Goal: Task Accomplishment & Management: Complete application form

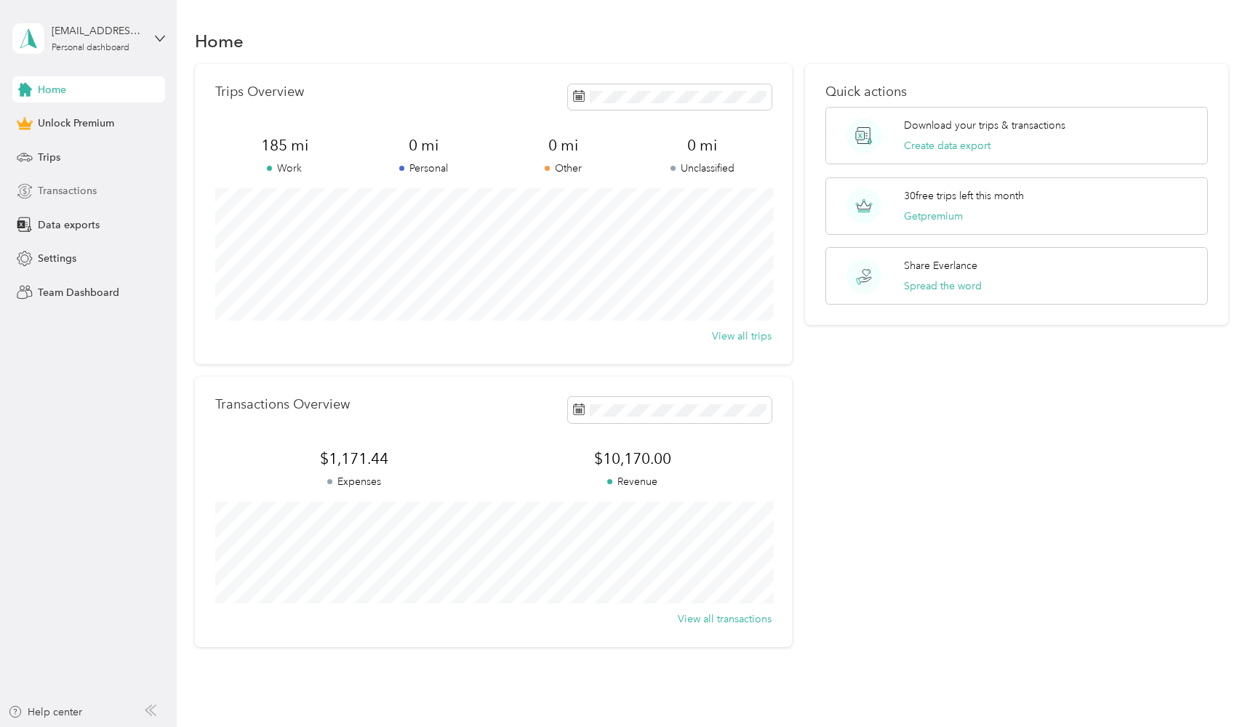
click at [44, 185] on span "Transactions" at bounding box center [67, 190] width 59 height 15
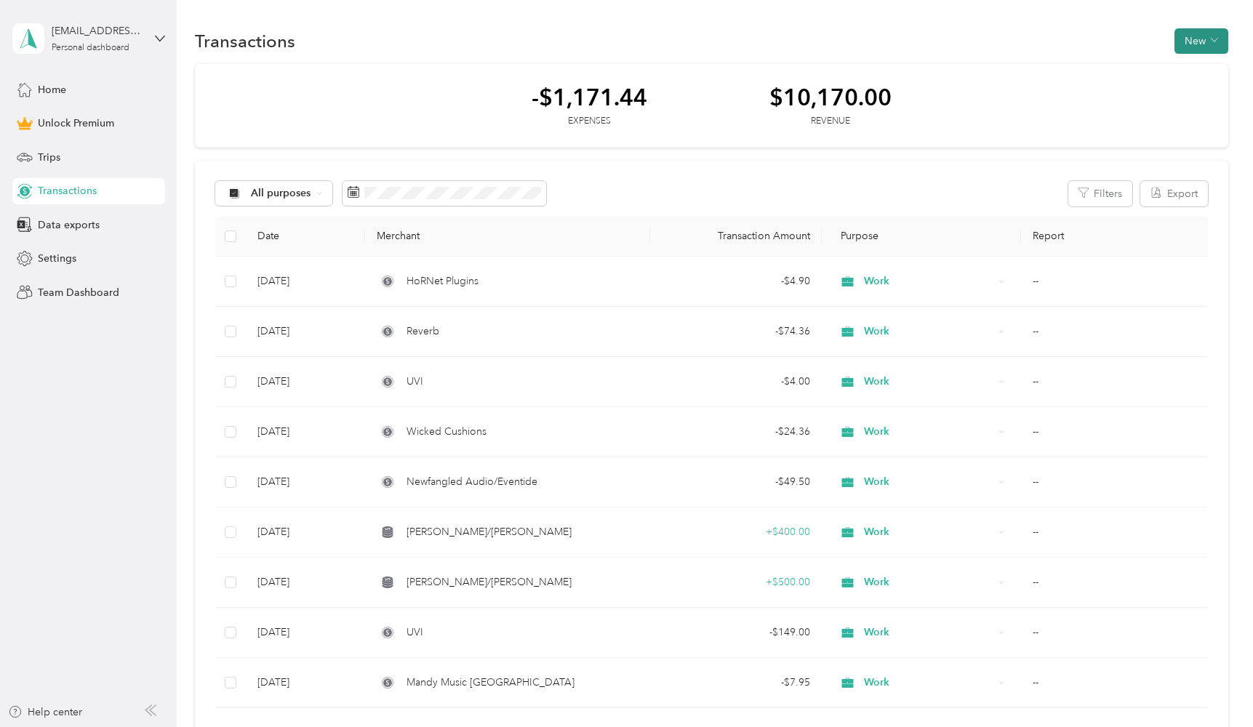
click at [1205, 33] on button "New" at bounding box center [1201, 40] width 54 height 25
click at [1188, 63] on span "Expense" at bounding box center [1200, 68] width 39 height 15
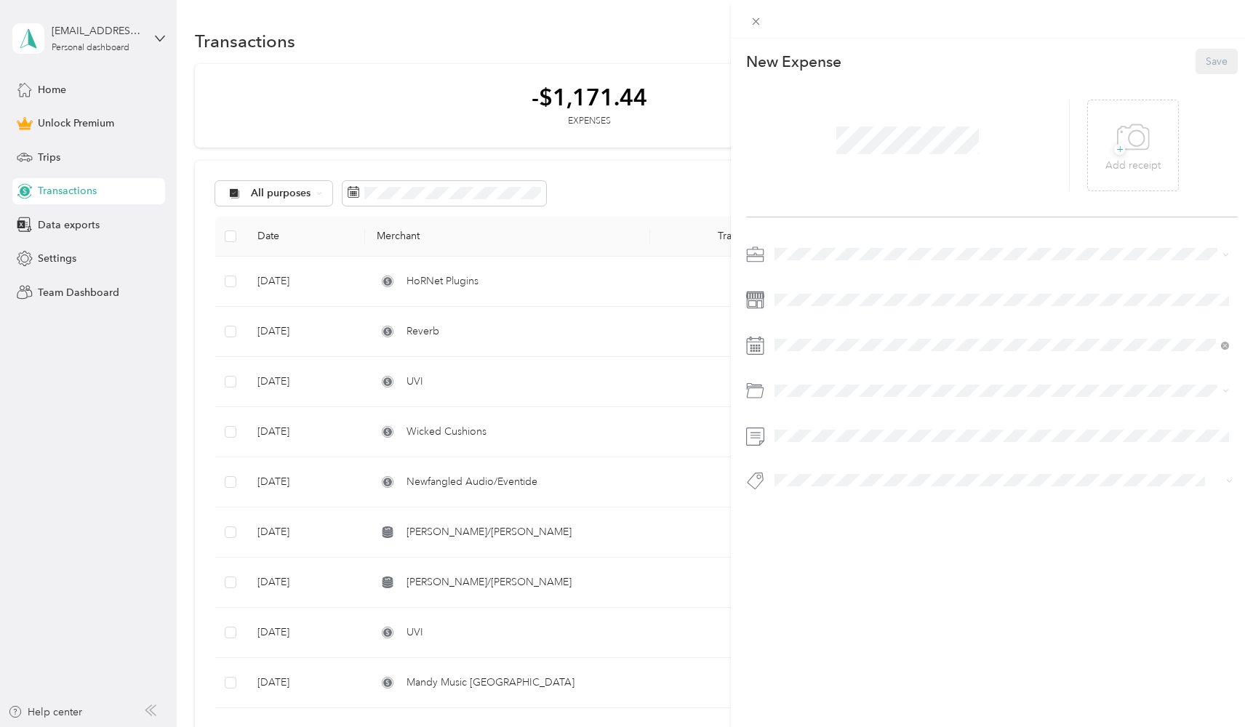
click at [800, 265] on span at bounding box center [1003, 254] width 468 height 23
click at [793, 376] on span "Work" at bounding box center [791, 377] width 25 height 12
click at [807, 622] on div "10" at bounding box center [804, 621] width 19 height 18
click at [1205, 57] on button "Save" at bounding box center [1216, 61] width 42 height 25
